Goal: Contribute content: Add original content to the website for others to see

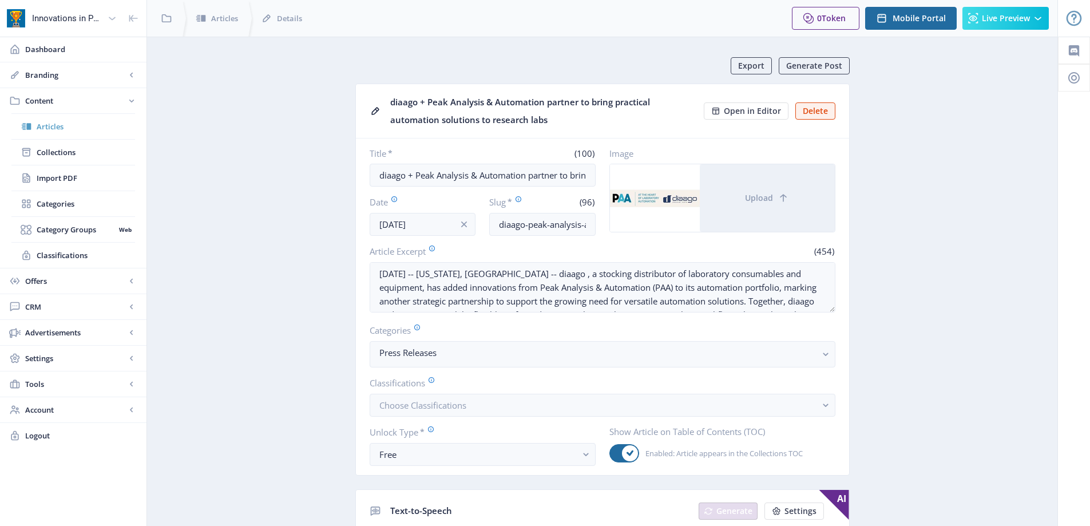
click at [69, 134] on link "Articles" at bounding box center [73, 126] width 124 height 25
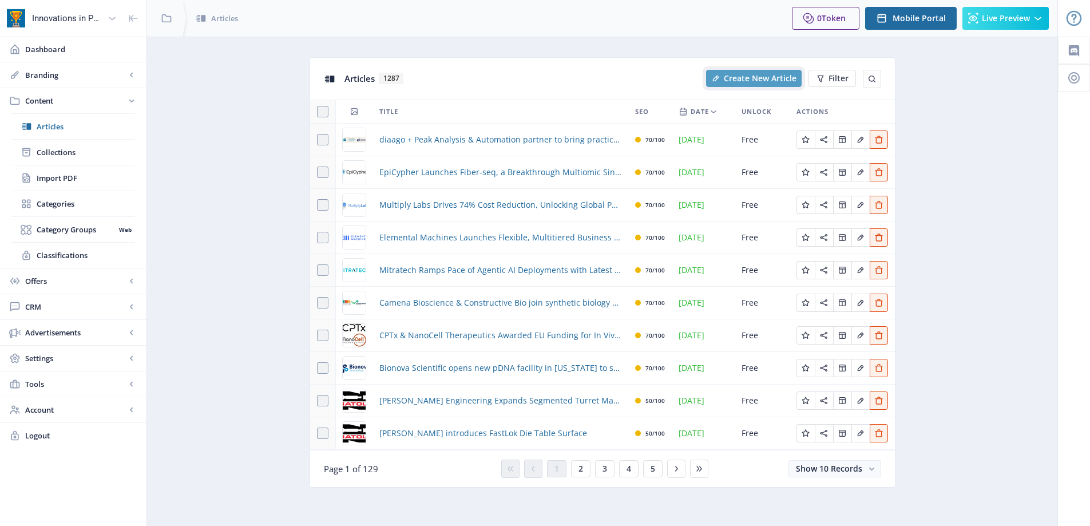
click at [732, 78] on span "Create New Article" at bounding box center [760, 78] width 73 height 9
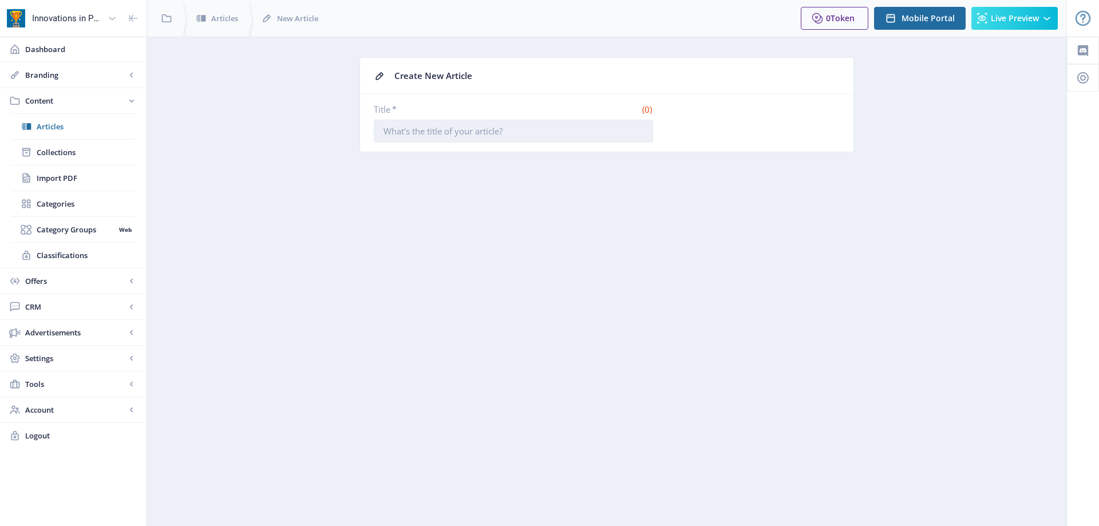
paste input "Abselion Launches AAVX and AAV9 Total Capsid Quantification Kits"
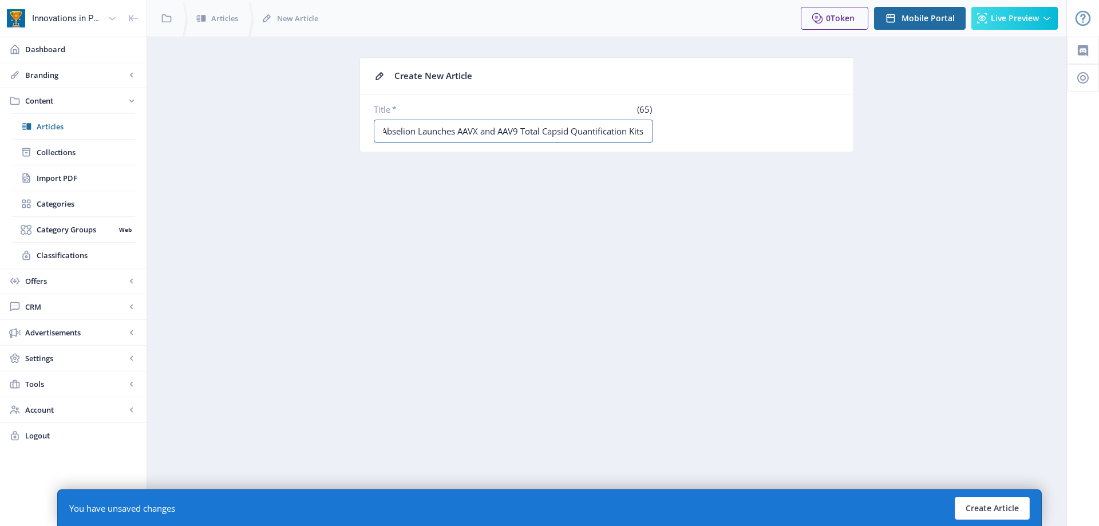
scroll to position [0, 2]
type input "Abselion Launches AAVX and AAV9 Total Capsid Quantification Kits"
click at [1019, 513] on button "Create Article" at bounding box center [991, 508] width 75 height 23
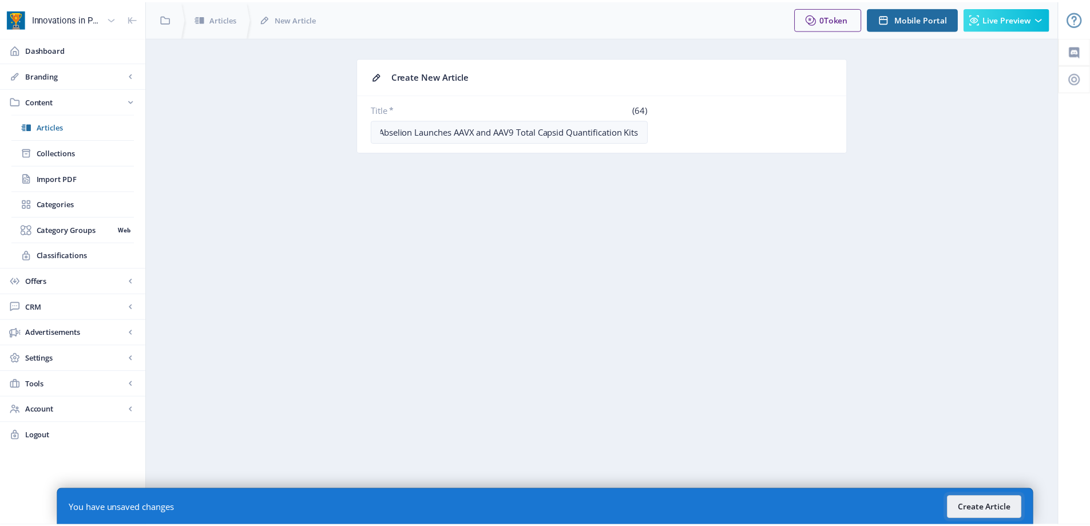
scroll to position [0, 0]
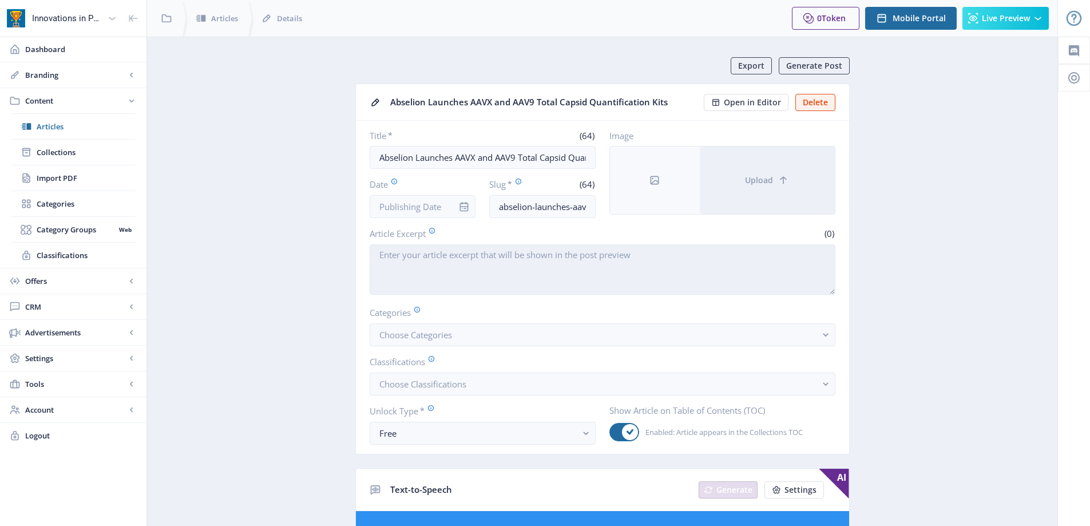
click at [430, 278] on textarea "Article Excerpt" at bounding box center [603, 269] width 466 height 50
paste textarea "[GEOGRAPHIC_DATA], [GEOGRAPHIC_DATA], [DATE]: Abselion, a pioneering life scien…"
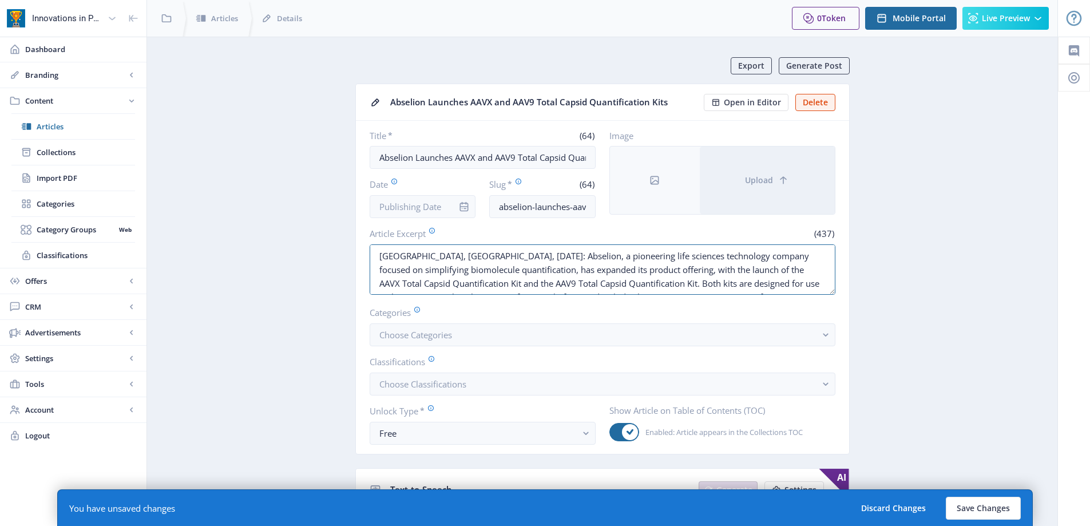
drag, startPoint x: 446, startPoint y: 253, endPoint x: 331, endPoint y: 246, distance: 115.2
paste textarea "[GEOGRAPHIC_DATA], [GEOGRAPHIC_DATA], 0"
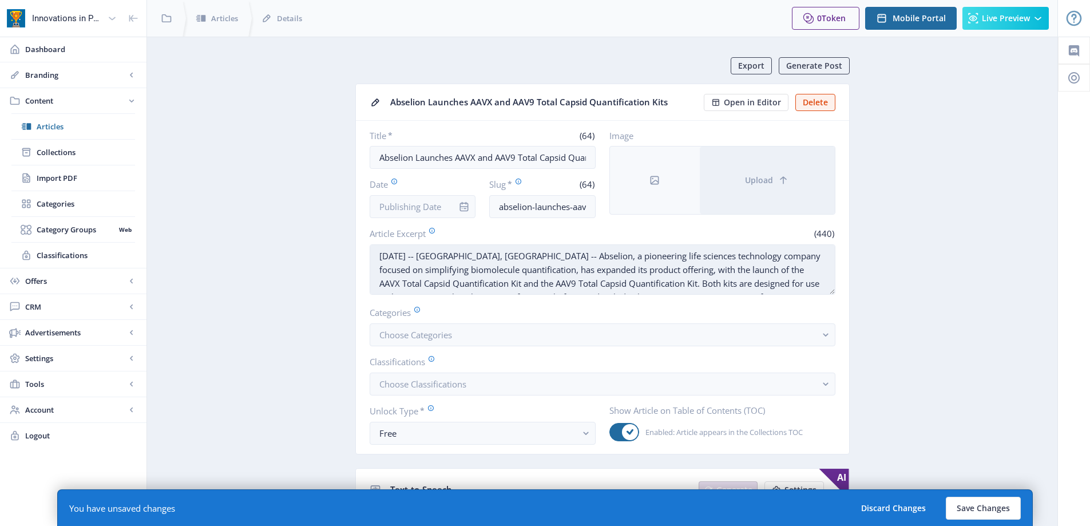
scroll to position [27, 0]
drag, startPoint x: 756, startPoint y: 268, endPoint x: 760, endPoint y: 273, distance: 6.5
click at [756, 269] on textarea "[DATE] -- [GEOGRAPHIC_DATA], [GEOGRAPHIC_DATA] -- Abselion, a pioneering life s…" at bounding box center [603, 269] width 466 height 50
click at [412, 271] on textarea "[DATE] -- [GEOGRAPHIC_DATA], [GEOGRAPHIC_DATA] -- Abselion, a pioneering life s…" at bounding box center [603, 269] width 466 height 50
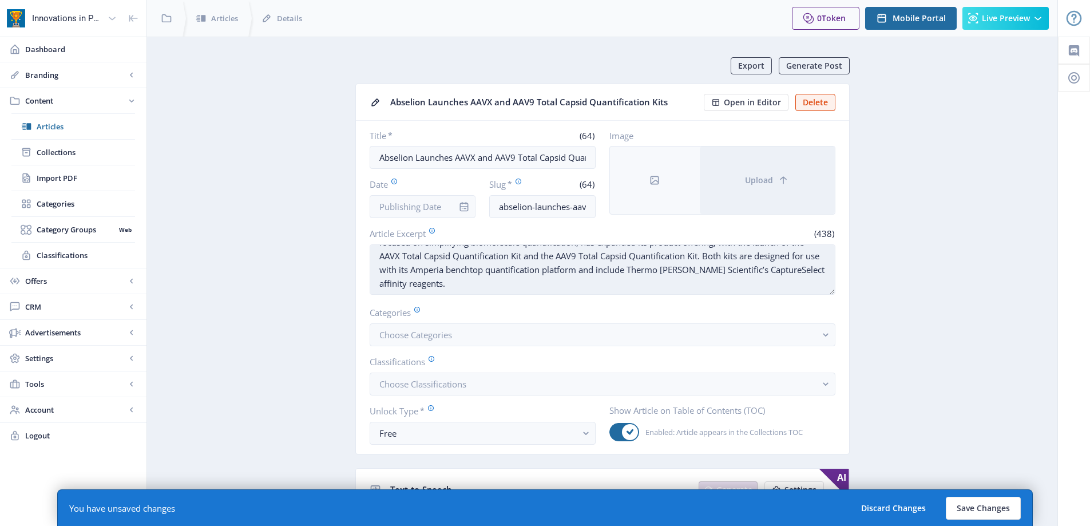
click at [447, 287] on textarea "[DATE] -- [GEOGRAPHIC_DATA], [GEOGRAPHIC_DATA] -- Abselion, a pioneering life s…" at bounding box center [603, 269] width 466 height 50
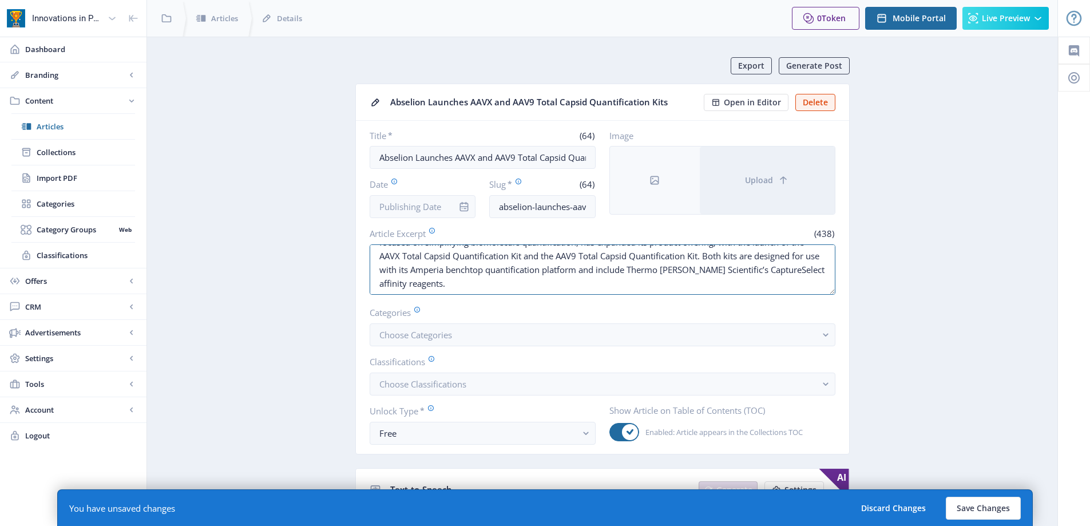
scroll to position [0, 0]
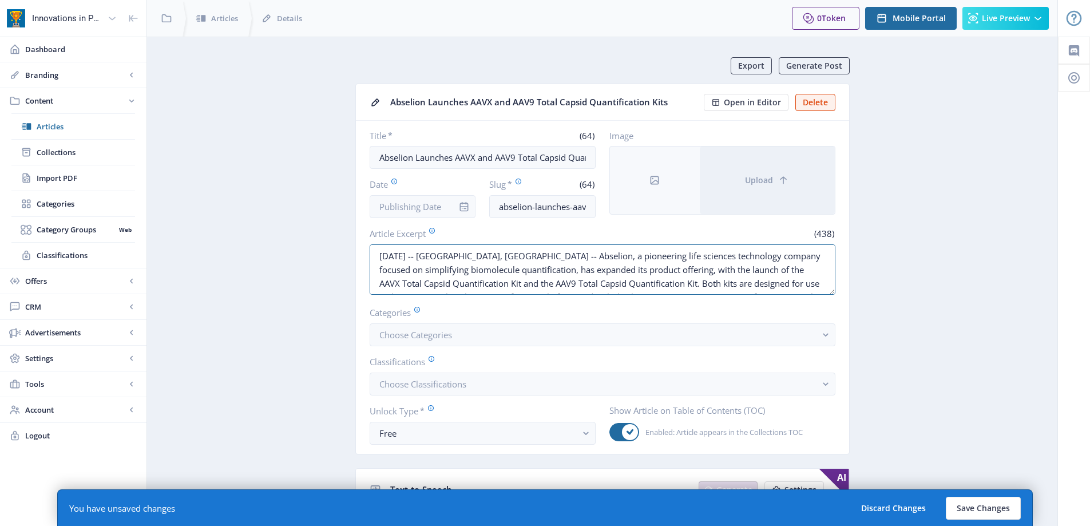
drag, startPoint x: 418, startPoint y: 287, endPoint x: 281, endPoint y: 223, distance: 151.0
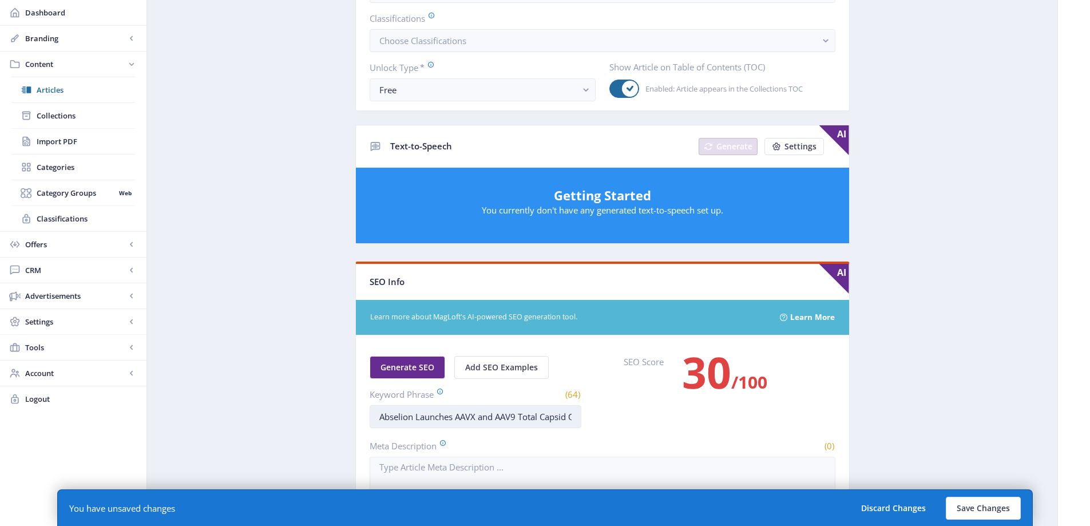
scroll to position [401, 0]
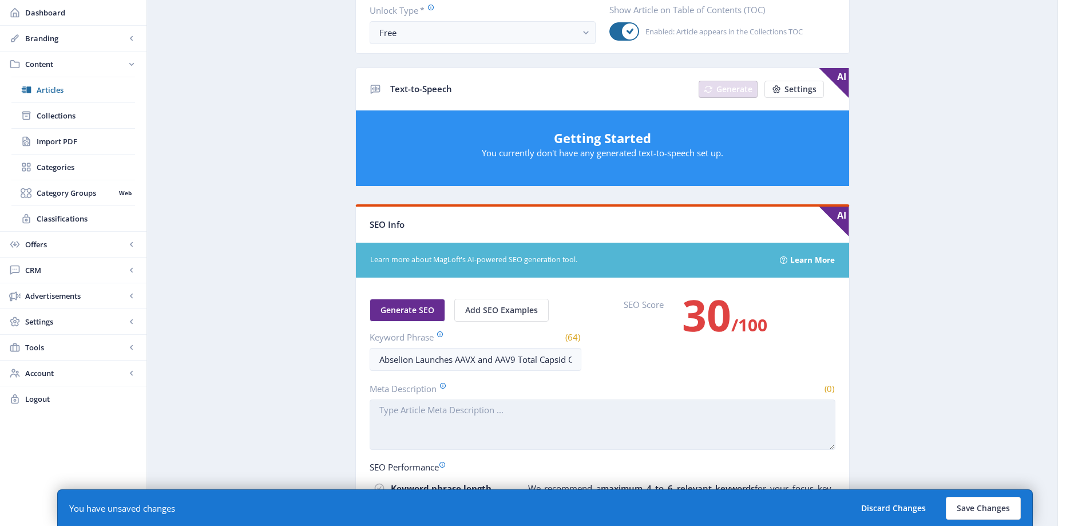
type textarea "[DATE] -- [GEOGRAPHIC_DATA], [GEOGRAPHIC_DATA] -- Abselion, a pioneering life s…"
click at [505, 414] on textarea "Meta Description" at bounding box center [603, 424] width 466 height 50
paste textarea "[DATE] -- [GEOGRAPHIC_DATA], [GEOGRAPHIC_DATA] -- Abselion, a pioneering life s…"
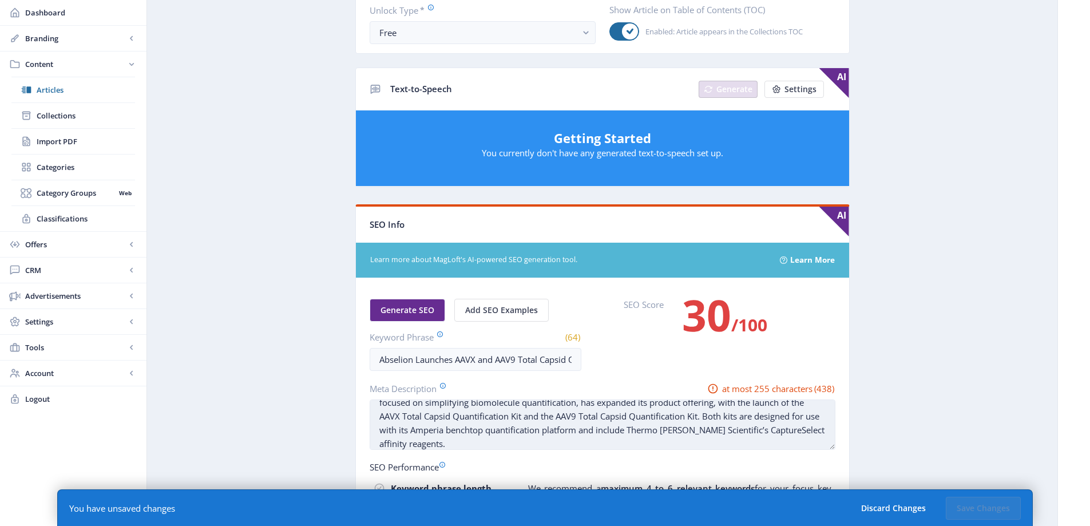
scroll to position [0, 0]
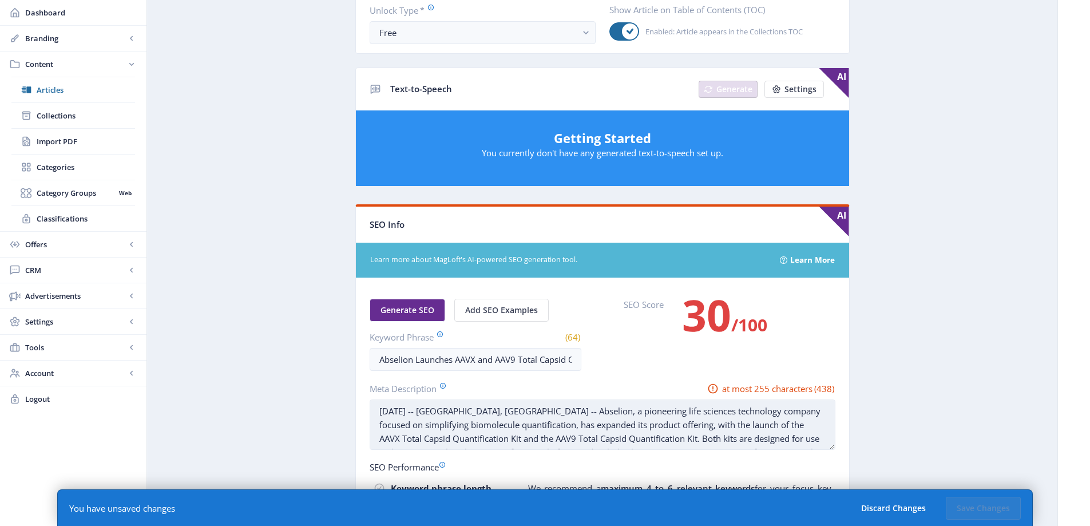
drag, startPoint x: 565, startPoint y: 410, endPoint x: 535, endPoint y: 422, distance: 32.8
click at [535, 422] on textarea "[DATE] -- [GEOGRAPHIC_DATA], [GEOGRAPHIC_DATA] -- Abselion, a pioneering life s…" at bounding box center [603, 424] width 466 height 50
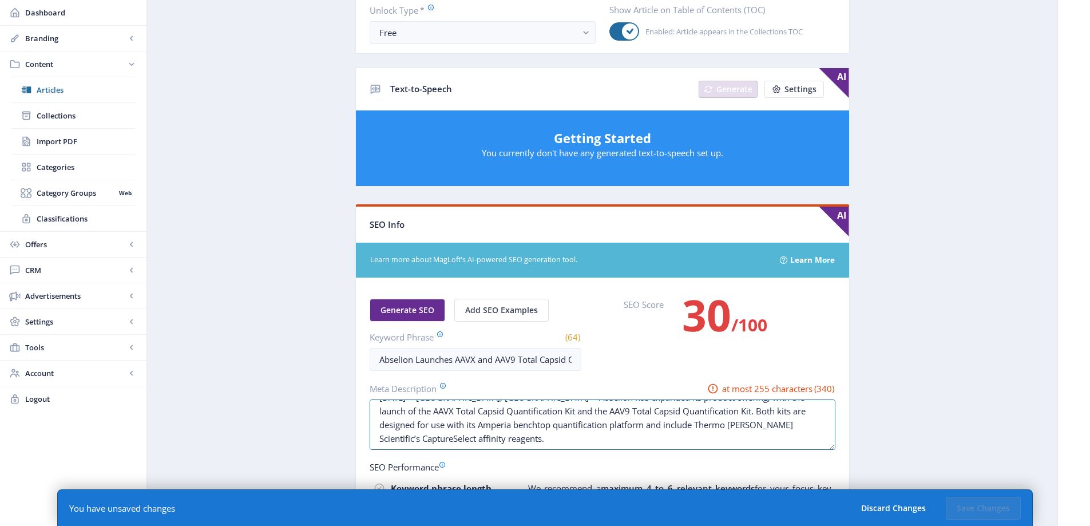
drag, startPoint x: 681, startPoint y: 428, endPoint x: 691, endPoint y: 459, distance: 32.4
click at [691, 459] on nb-card-body "Generate SEO Add SEO Examples Keyword Phrase (64) Abselion Launches AAVX and AA…" at bounding box center [602, 479] width 493 height 402
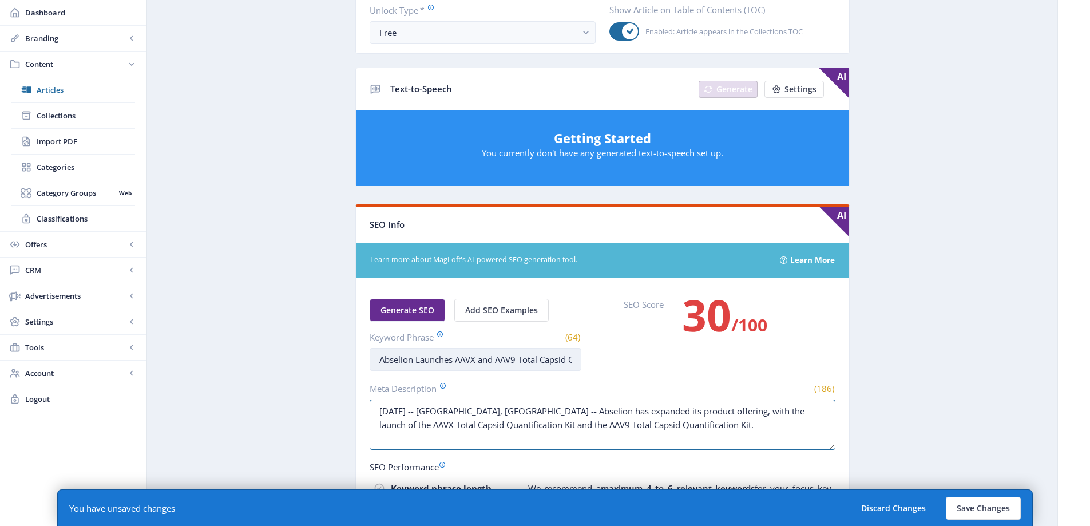
type textarea "[DATE] -- [GEOGRAPHIC_DATA], [GEOGRAPHIC_DATA] -- Abselion has expanded its pro…"
drag, startPoint x: 413, startPoint y: 359, endPoint x: 867, endPoint y: 386, distance: 455.7
click at [867, 386] on app-content-article "Export Generate Post Abselion Launches AAVX and AAV9 Total Capsid Quantificatio…" at bounding box center [602, 177] width 870 height 1041
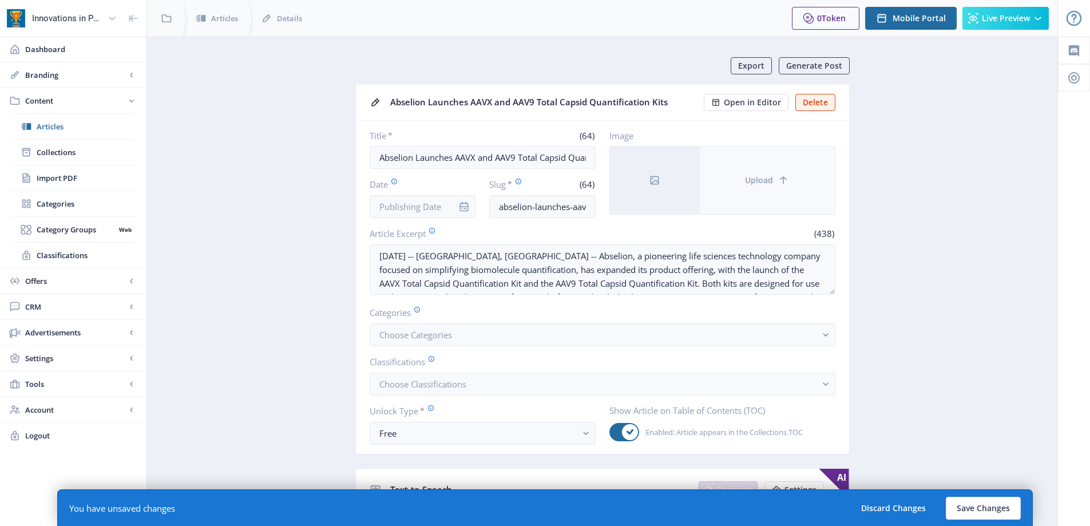
type input "Abselion"
click at [780, 179] on icon at bounding box center [783, 180] width 11 height 11
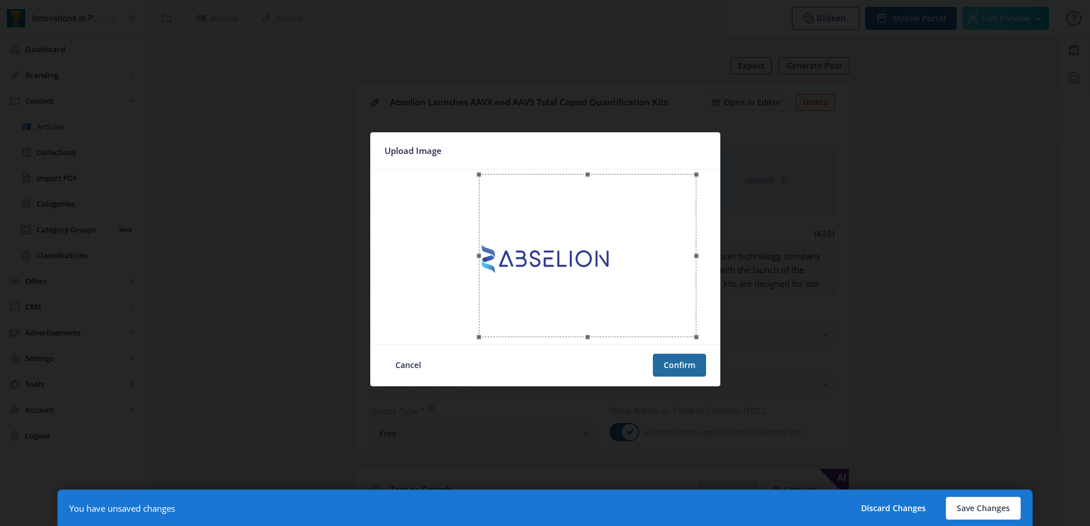
drag, startPoint x: 514, startPoint y: 290, endPoint x: 556, endPoint y: 292, distance: 41.8
click at [556, 292] on div at bounding box center [587, 255] width 217 height 163
drag, startPoint x: 701, startPoint y: 336, endPoint x: 615, endPoint y: 300, distance: 92.9
click at [615, 300] on div at bounding box center [545, 256] width 340 height 165
drag, startPoint x: 580, startPoint y: 243, endPoint x: 580, endPoint y: 277, distance: 34.3
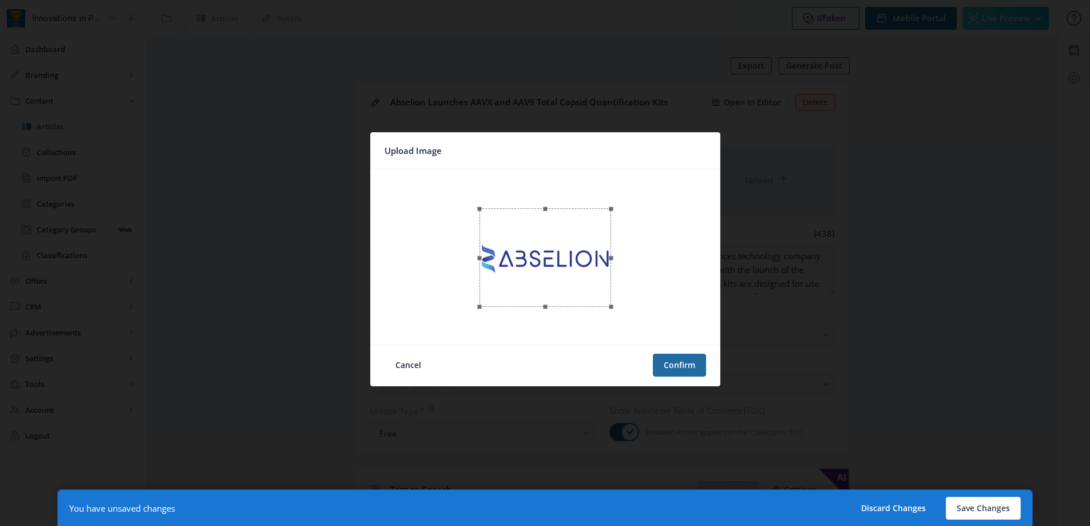
click at [580, 277] on div at bounding box center [545, 257] width 132 height 99
click at [666, 363] on button "Confirm" at bounding box center [679, 365] width 53 height 23
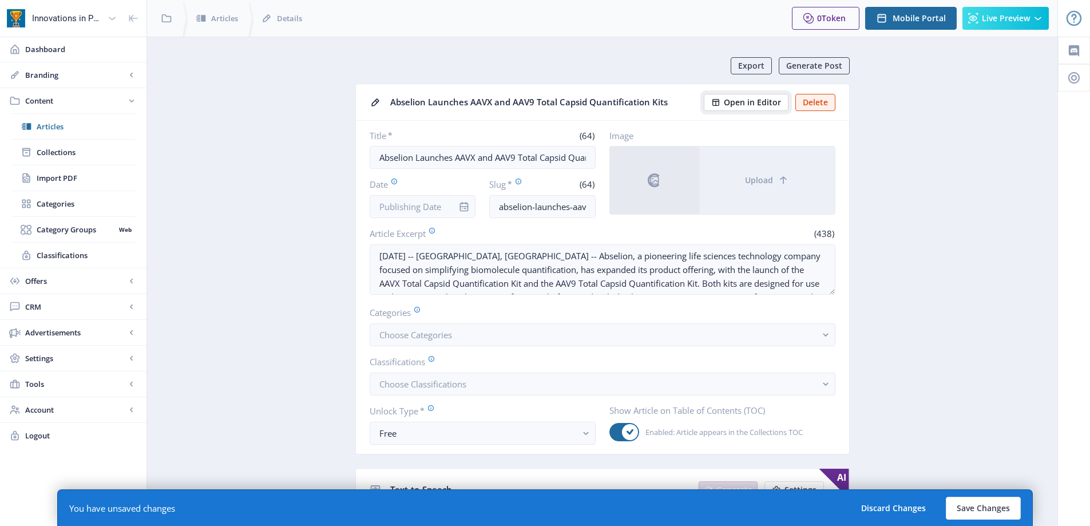
click at [757, 108] on button "Open in Editor" at bounding box center [746, 102] width 85 height 17
click at [399, 202] on input "Date" at bounding box center [423, 206] width 106 height 23
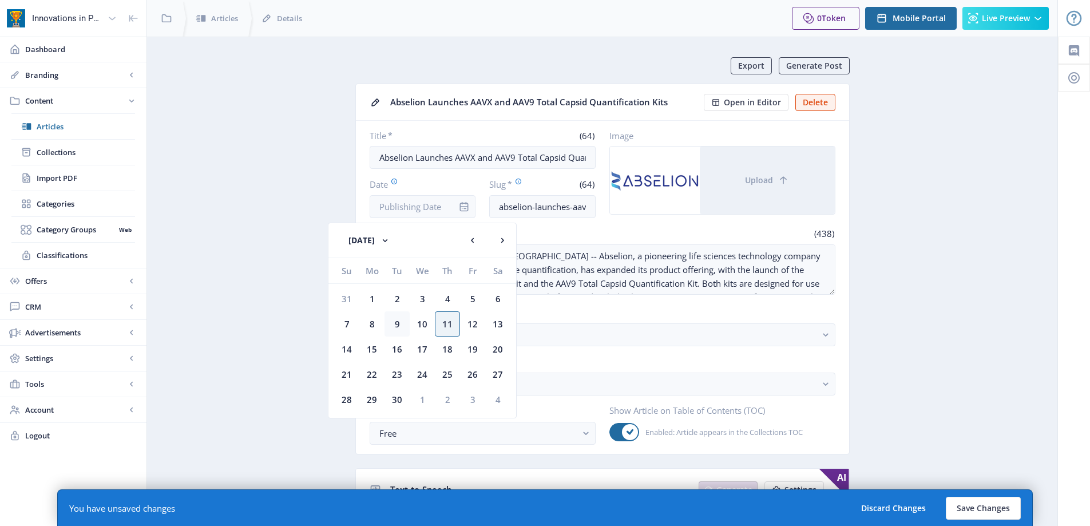
click at [395, 318] on div "9" at bounding box center [396, 323] width 25 height 25
type input "[DATE]"
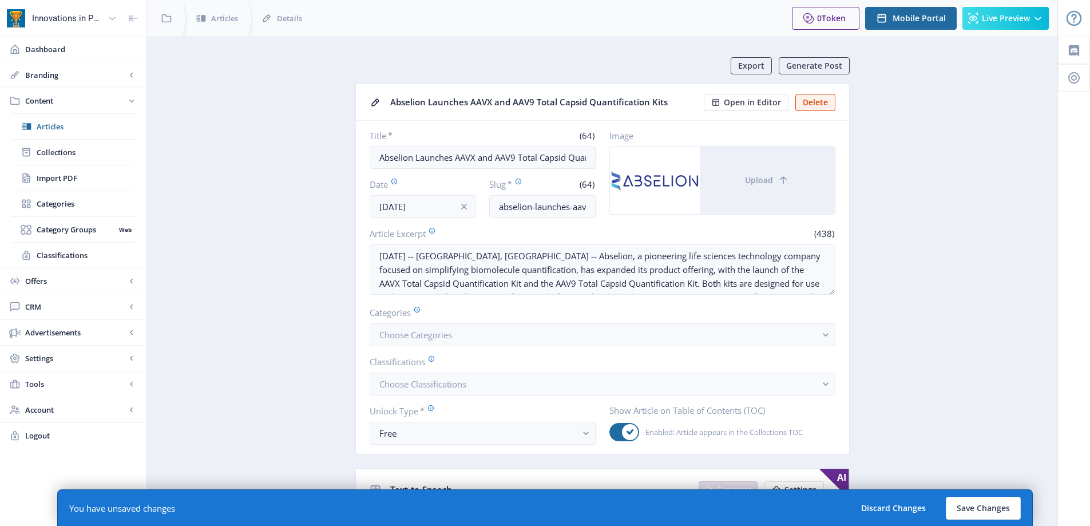
drag, startPoint x: 278, startPoint y: 259, endPoint x: 288, endPoint y: 259, distance: 10.3
click at [649, 336] on button "Choose Categories" at bounding box center [603, 334] width 466 height 23
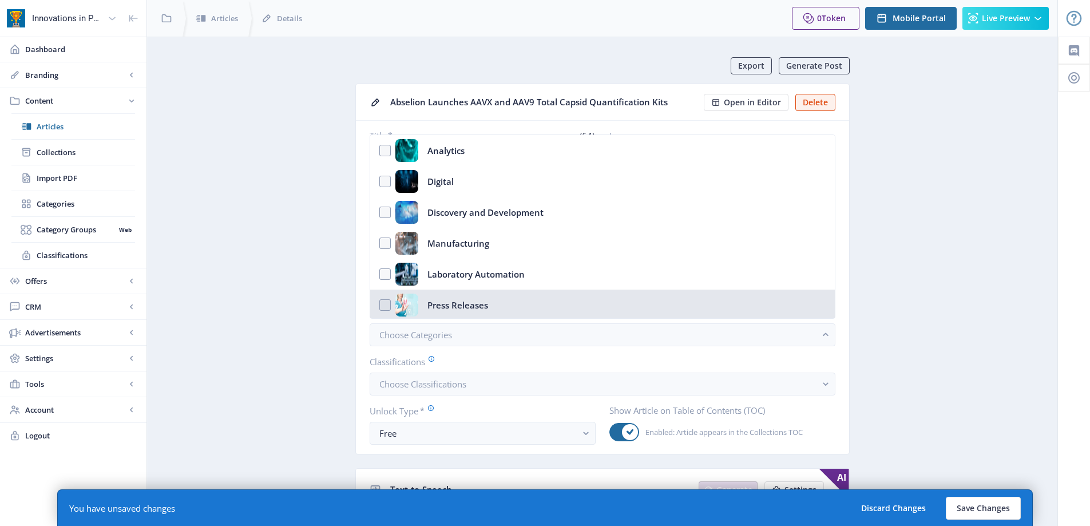
click at [479, 311] on div "Press Releases" at bounding box center [457, 305] width 61 height 23
checkbox input "true"
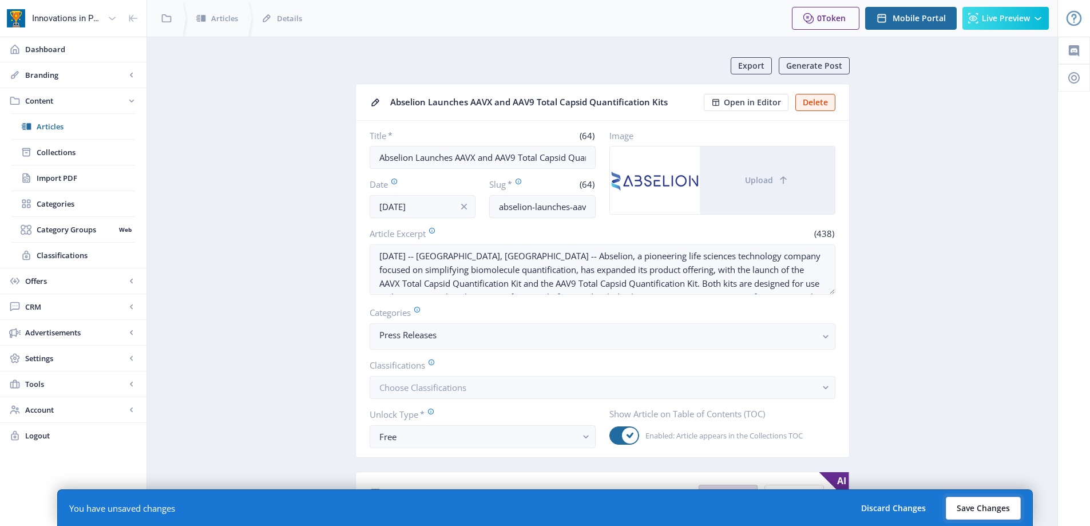
click at [992, 498] on button "Save Changes" at bounding box center [983, 508] width 75 height 23
